Goal: Check status: Verify the current state of an ongoing process or item

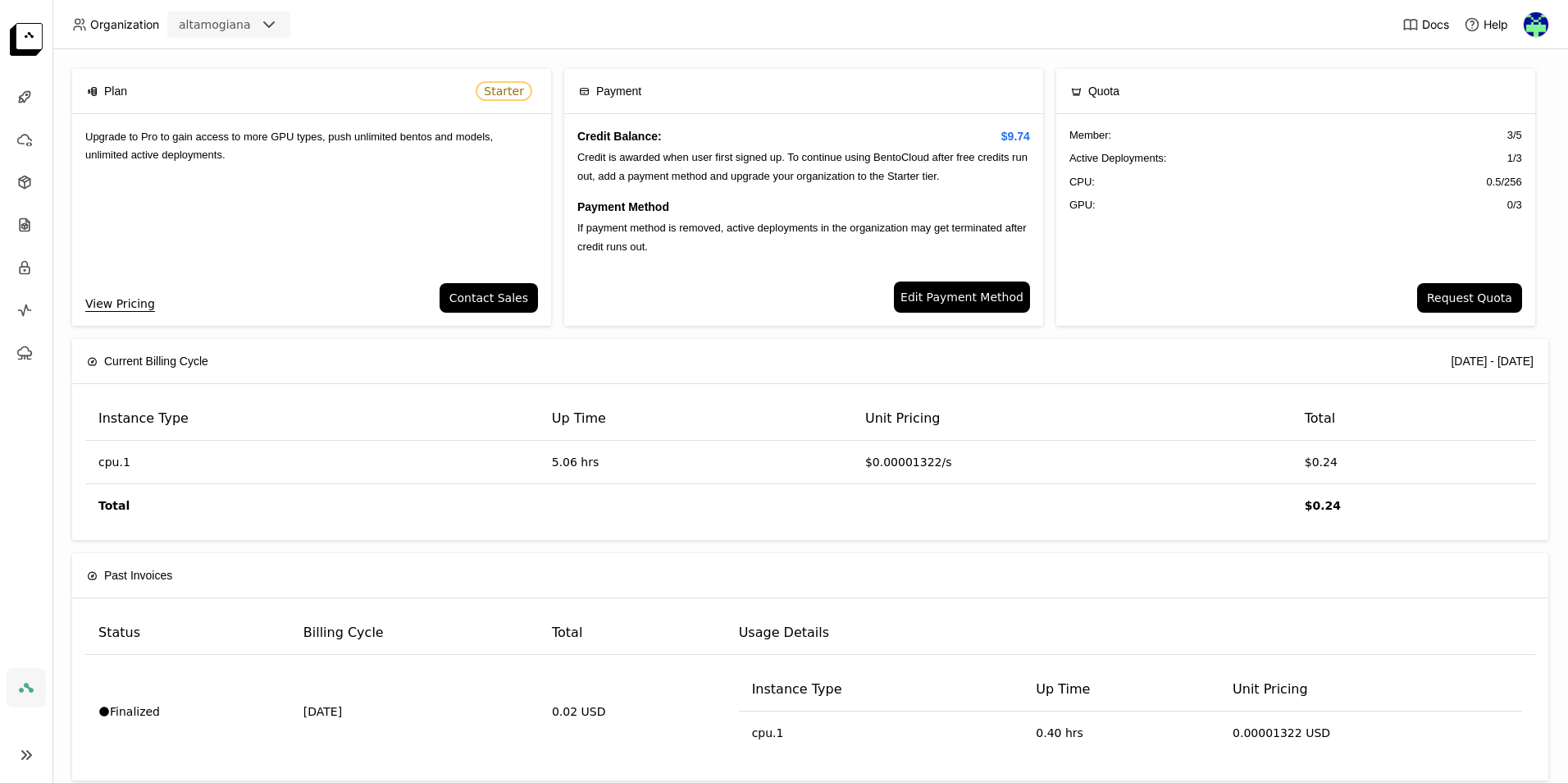
click at [933, 293] on span "Edit Payment Method" at bounding box center [961, 296] width 123 height 18
click at [26, 754] on icon at bounding box center [26, 754] width 20 height 20
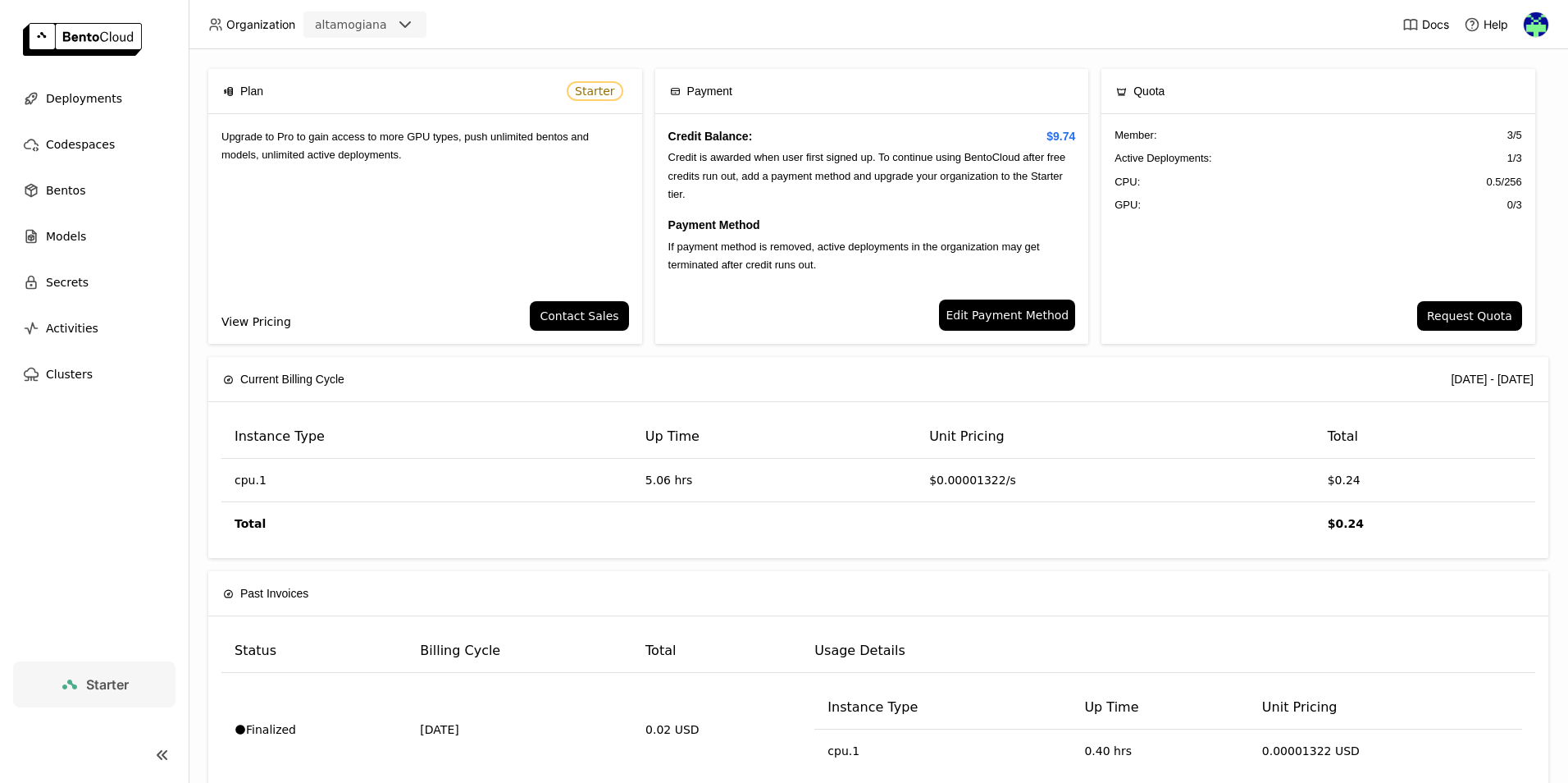
click at [273, 318] on link "View Pricing" at bounding box center [256, 321] width 70 height 18
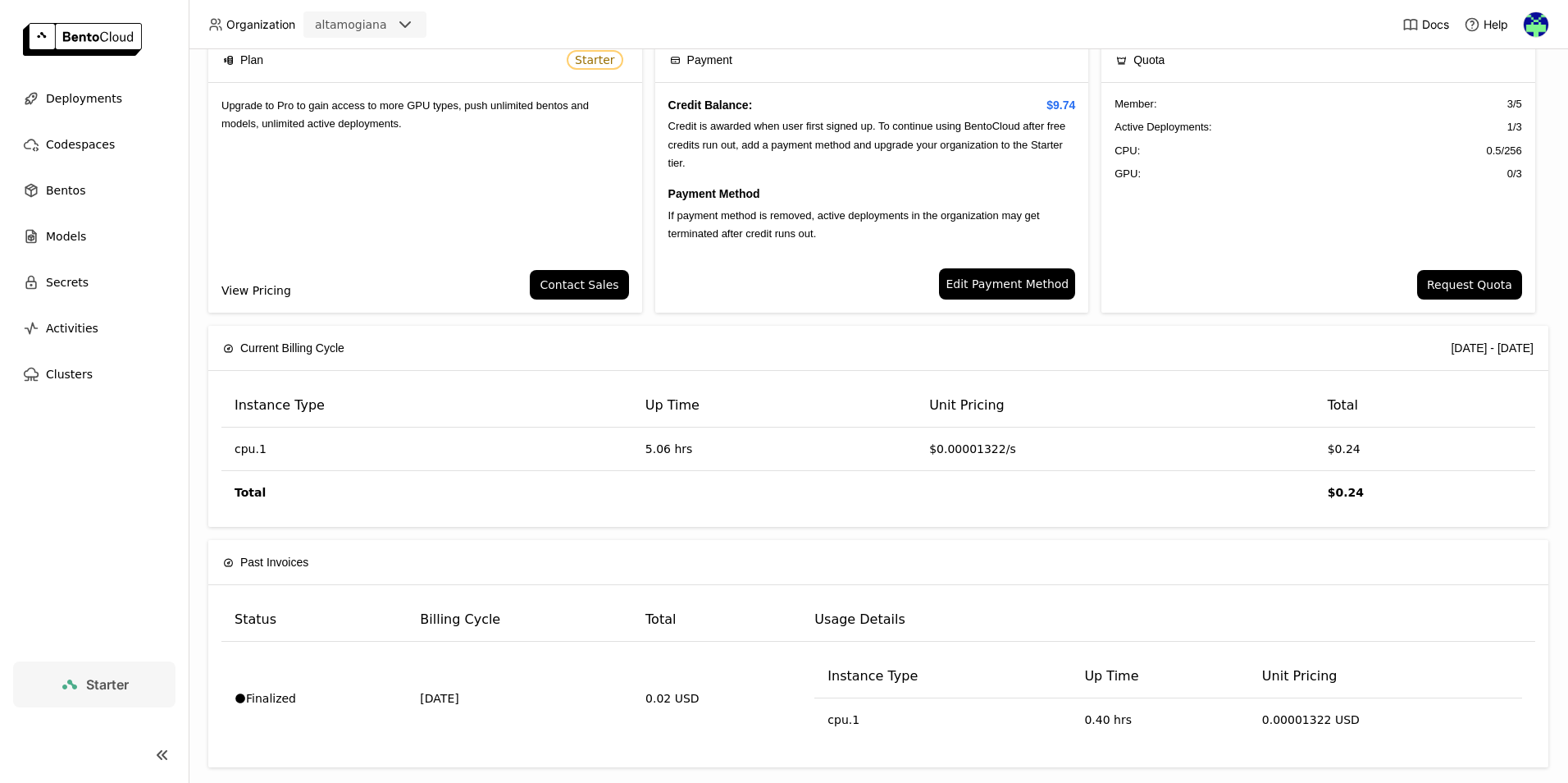
scroll to position [47, 0]
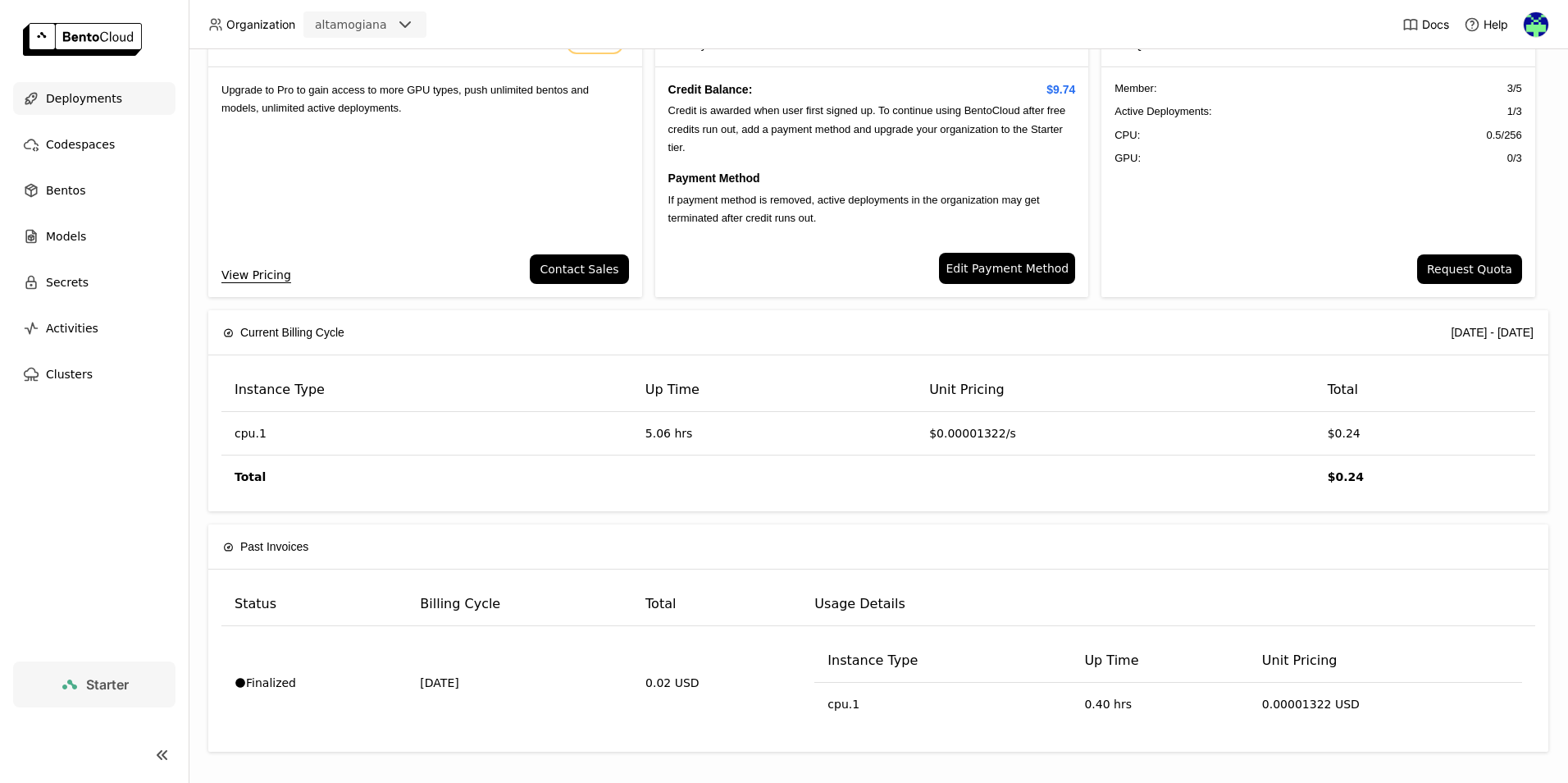
click at [116, 103] on div "Deployments" at bounding box center [95, 98] width 162 height 33
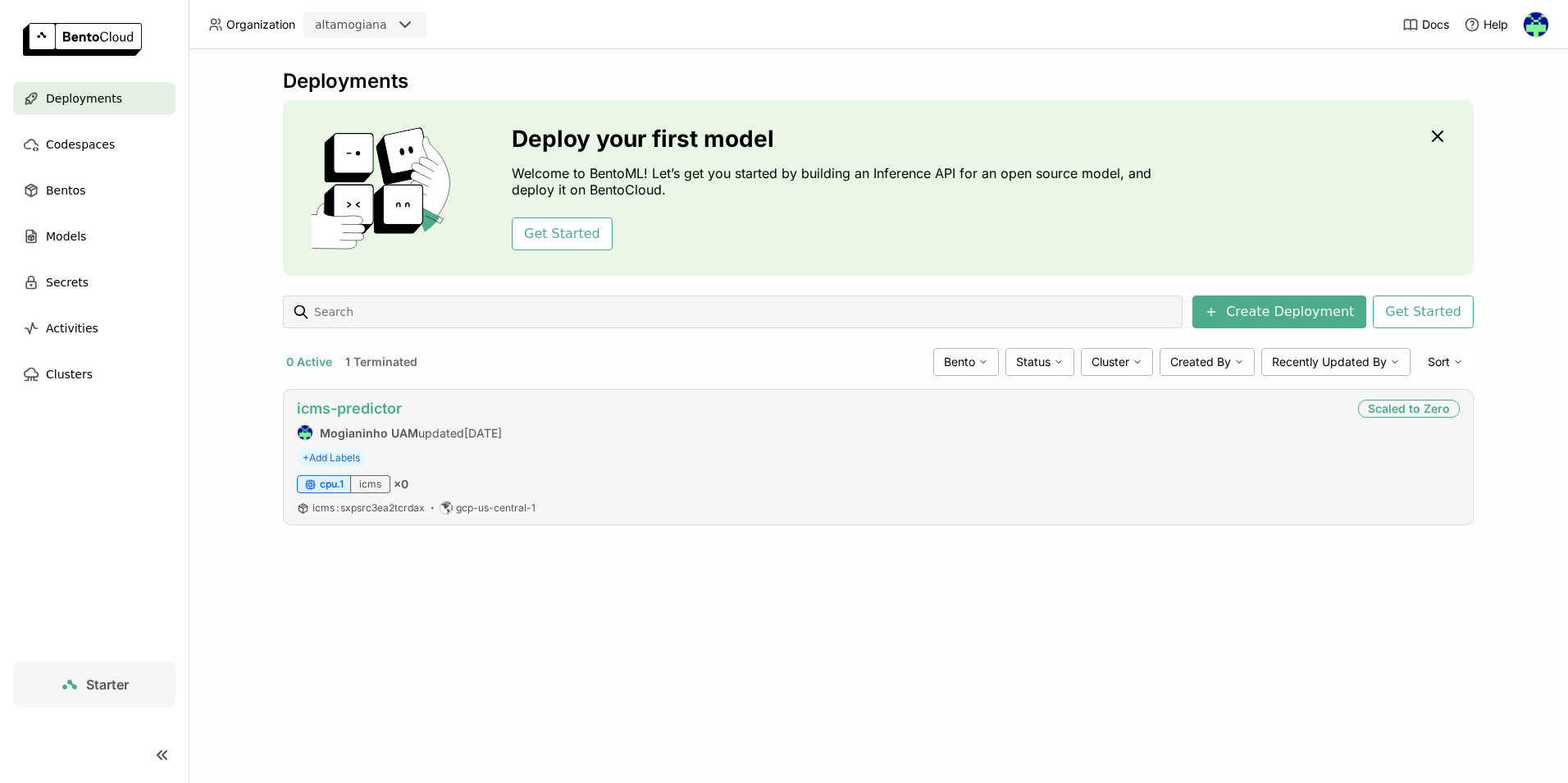
click at [381, 407] on link "icms-predictor" at bounding box center [350, 408] width 105 height 17
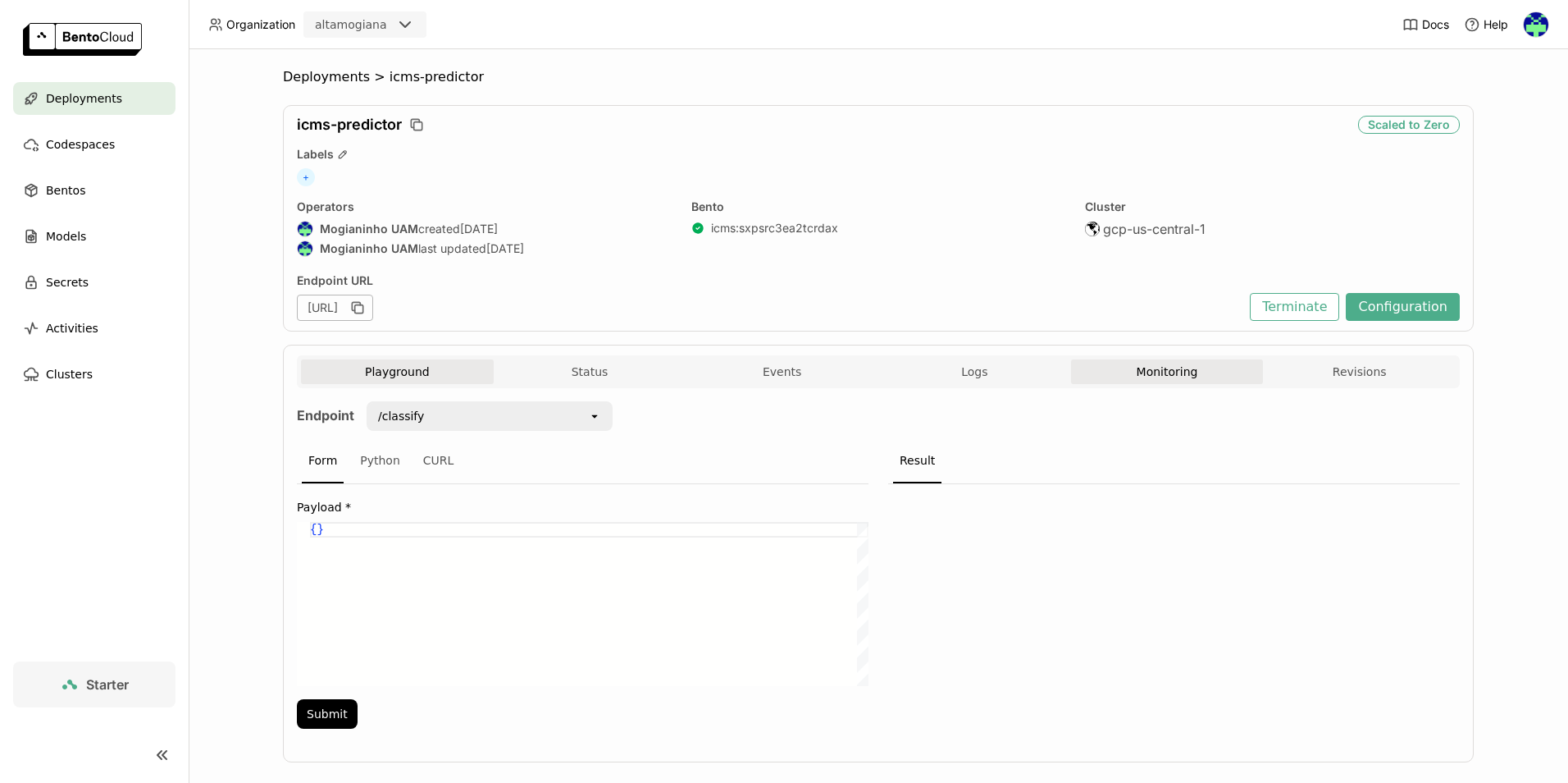
click at [1145, 383] on div "Playground Status Events Logs Monitoring Revisions" at bounding box center [878, 374] width 1154 height 29
click at [1147, 380] on button "Monitoring" at bounding box center [1168, 372] width 193 height 25
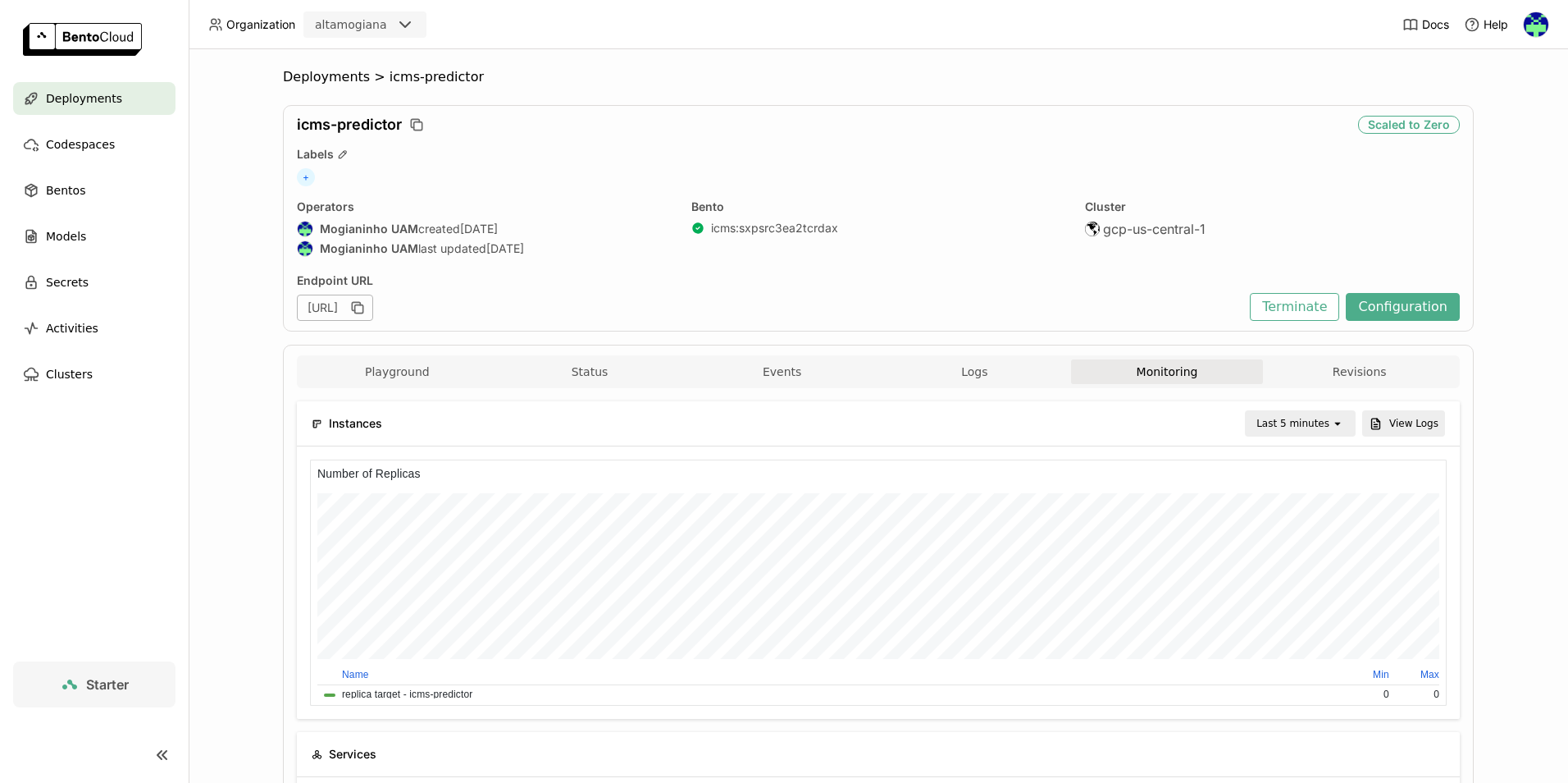
scroll to position [240, 561]
click at [1303, 430] on div "Last 5 minutes" at bounding box center [1293, 423] width 73 height 16
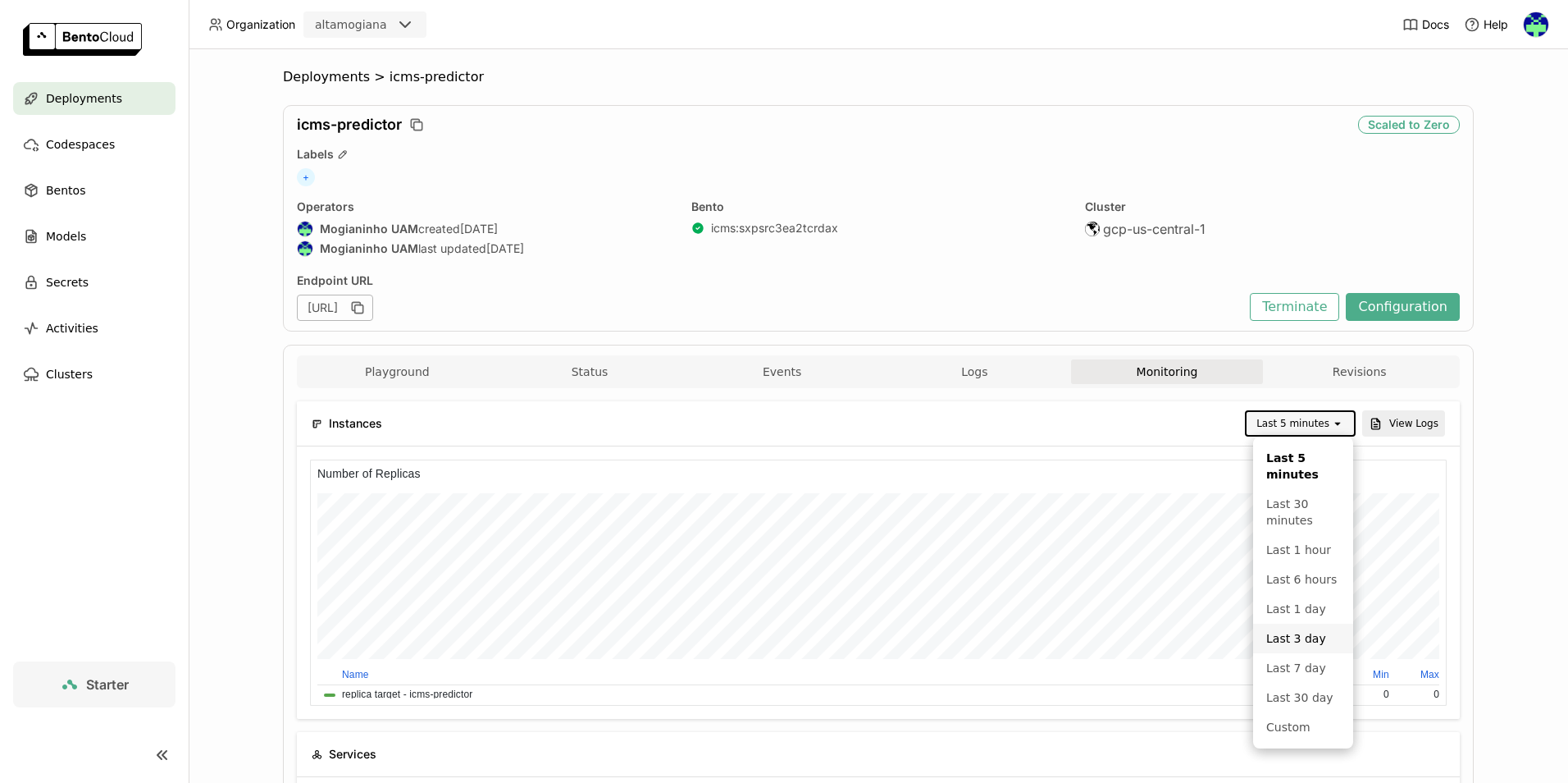
click at [1302, 641] on div "Last 3 day" at bounding box center [1302, 638] width 74 height 16
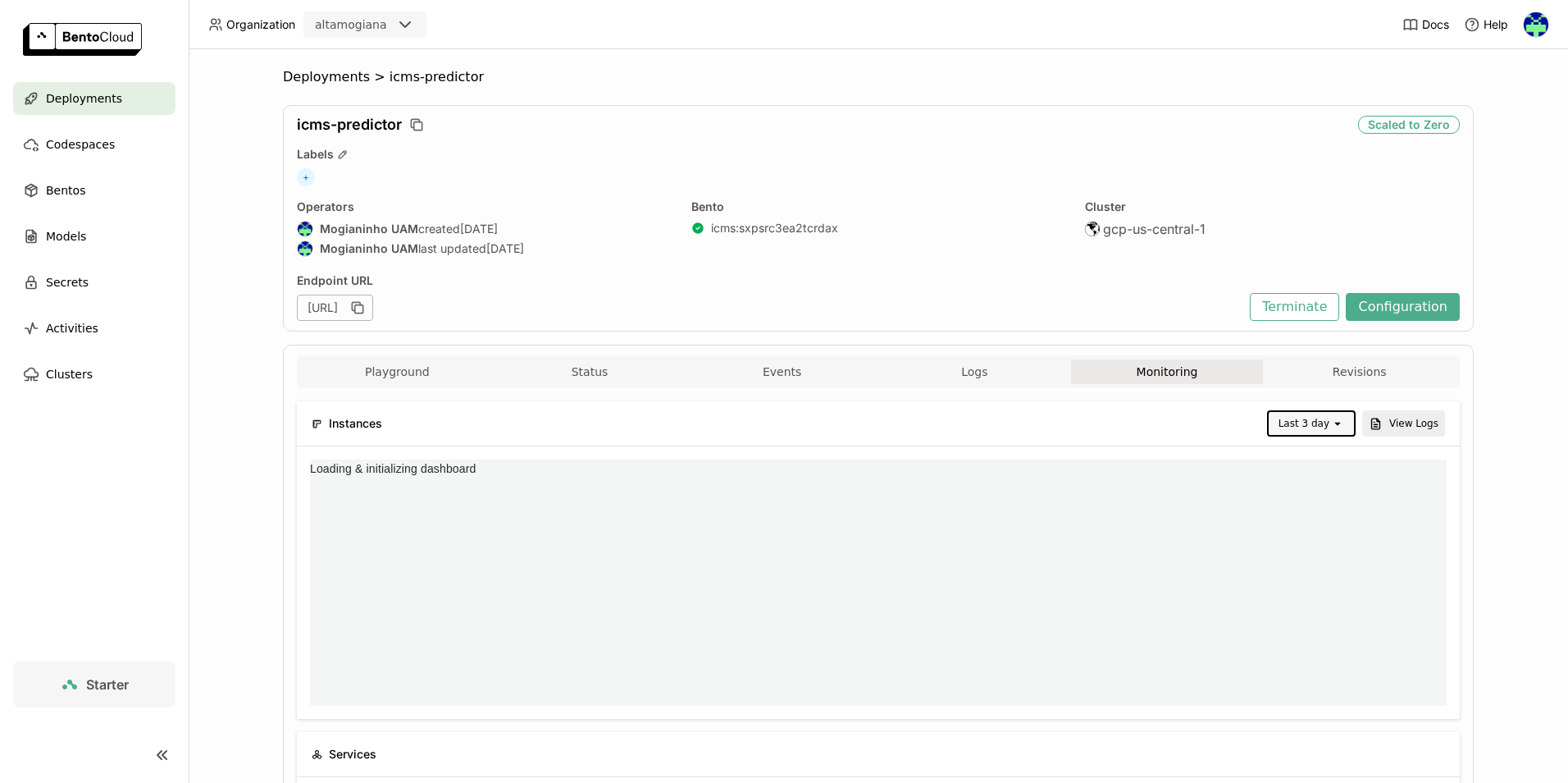
scroll to position [0, 0]
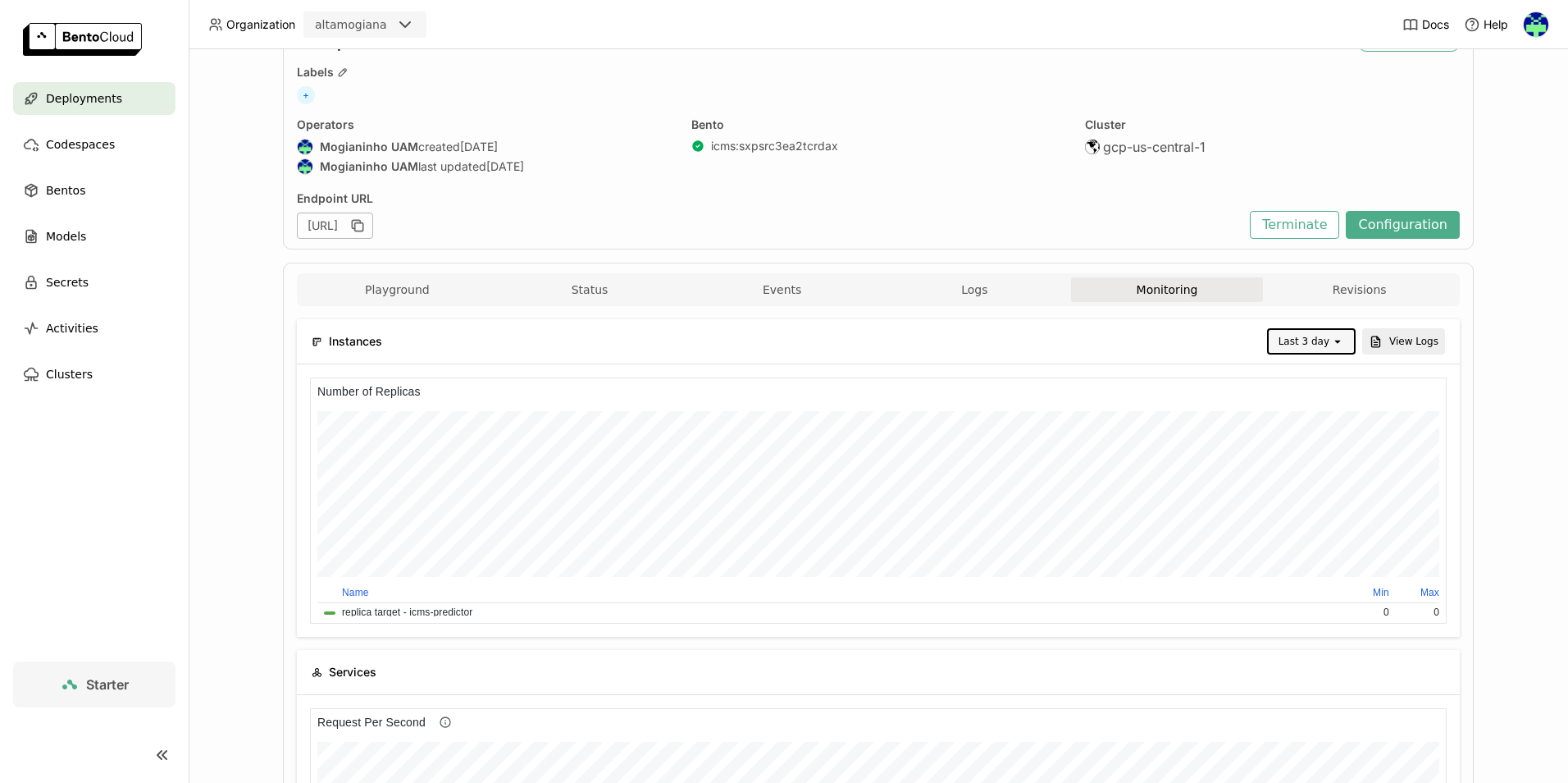
click at [1292, 348] on div "Last 3 day" at bounding box center [1303, 340] width 51 height 16
click at [1319, 659] on div "Last 7 day" at bounding box center [1312, 660] width 54 height 33
